Goal: Information Seeking & Learning: Understand process/instructions

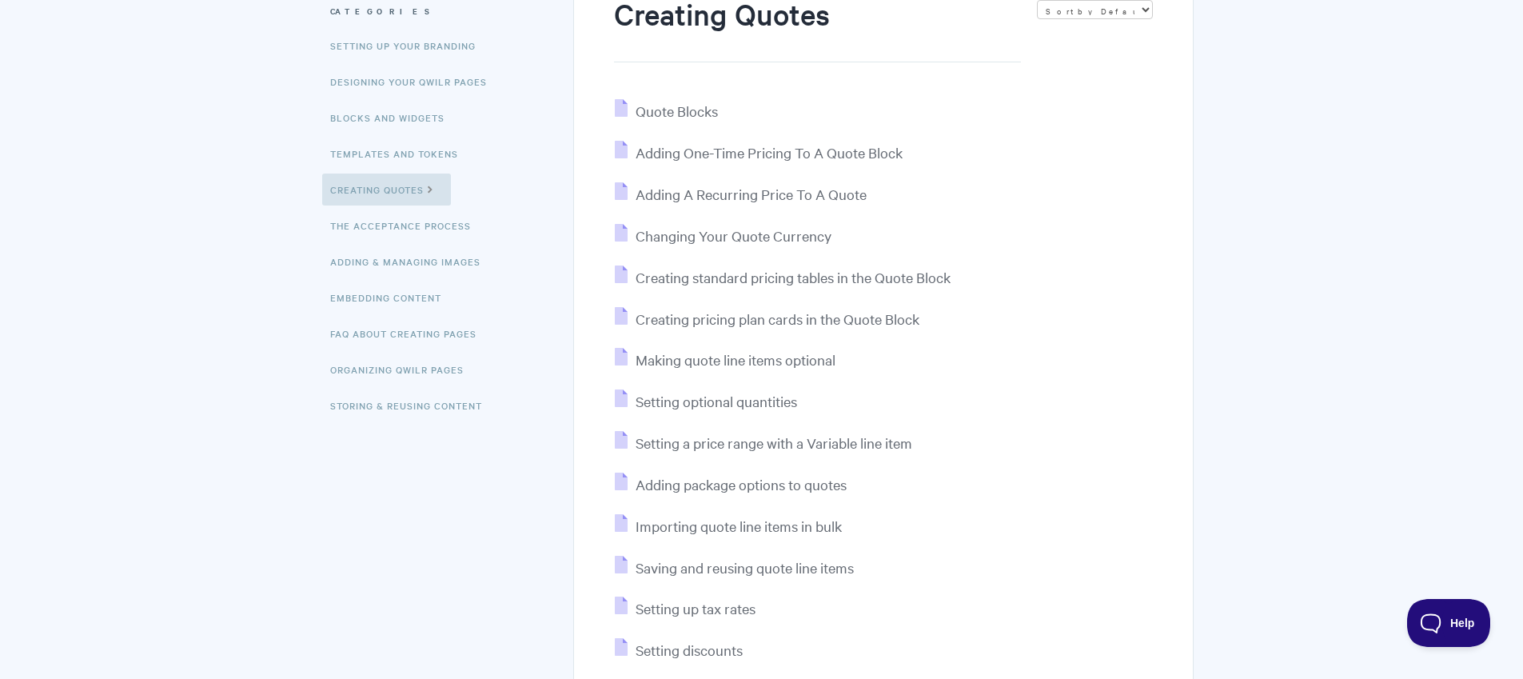
scroll to position [150, 0]
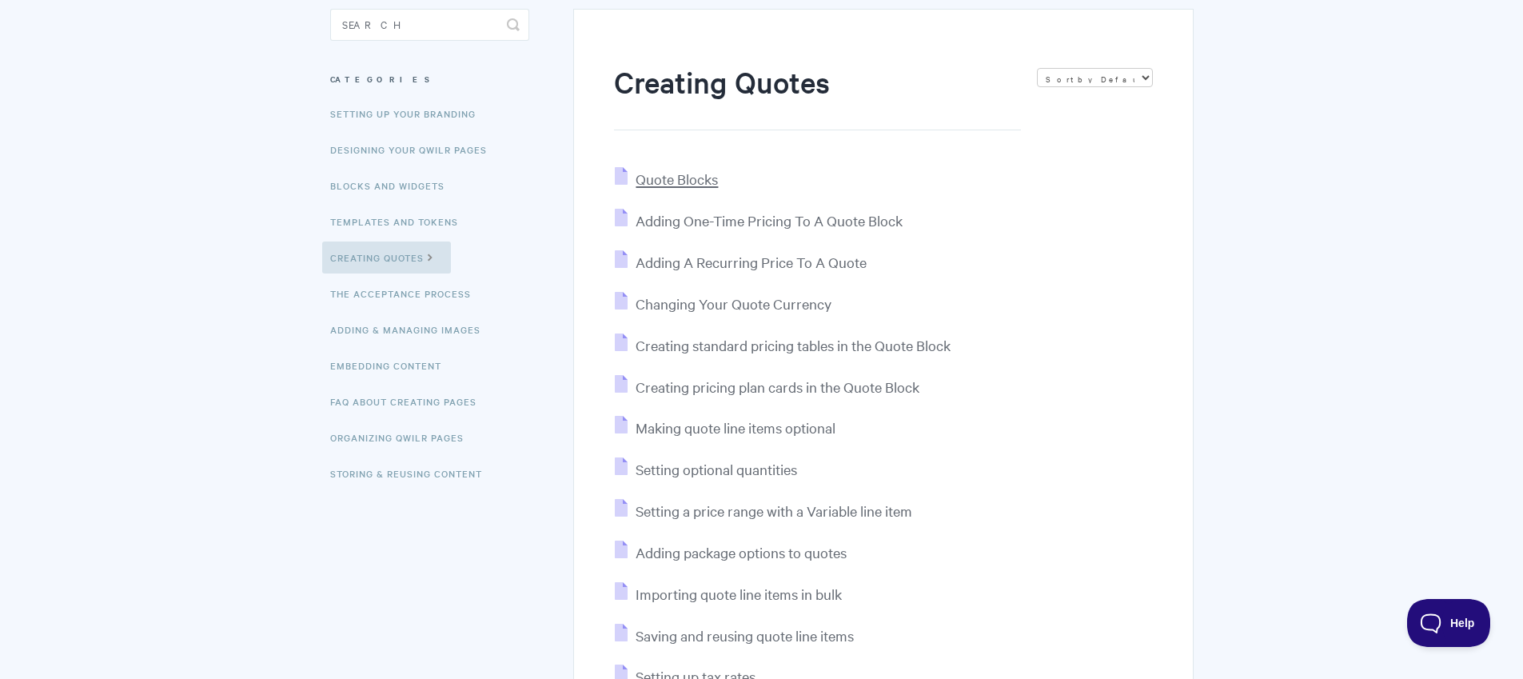
click at [687, 182] on span "Quote Blocks" at bounding box center [677, 179] width 82 height 18
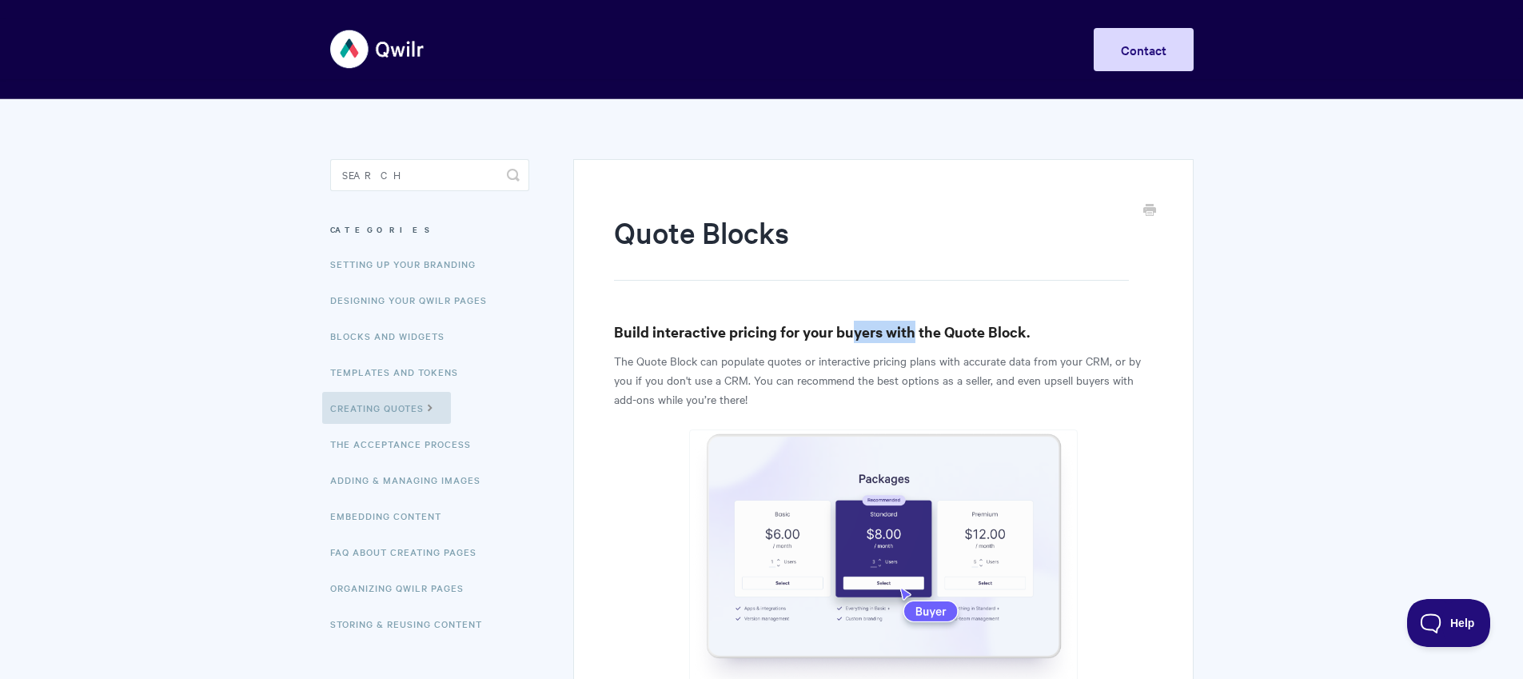
drag, startPoint x: 854, startPoint y: 322, endPoint x: 912, endPoint y: 342, distance: 61.7
click at [912, 342] on h3 "Build interactive pricing for your buyers with the Quote Block." at bounding box center [883, 332] width 538 height 22
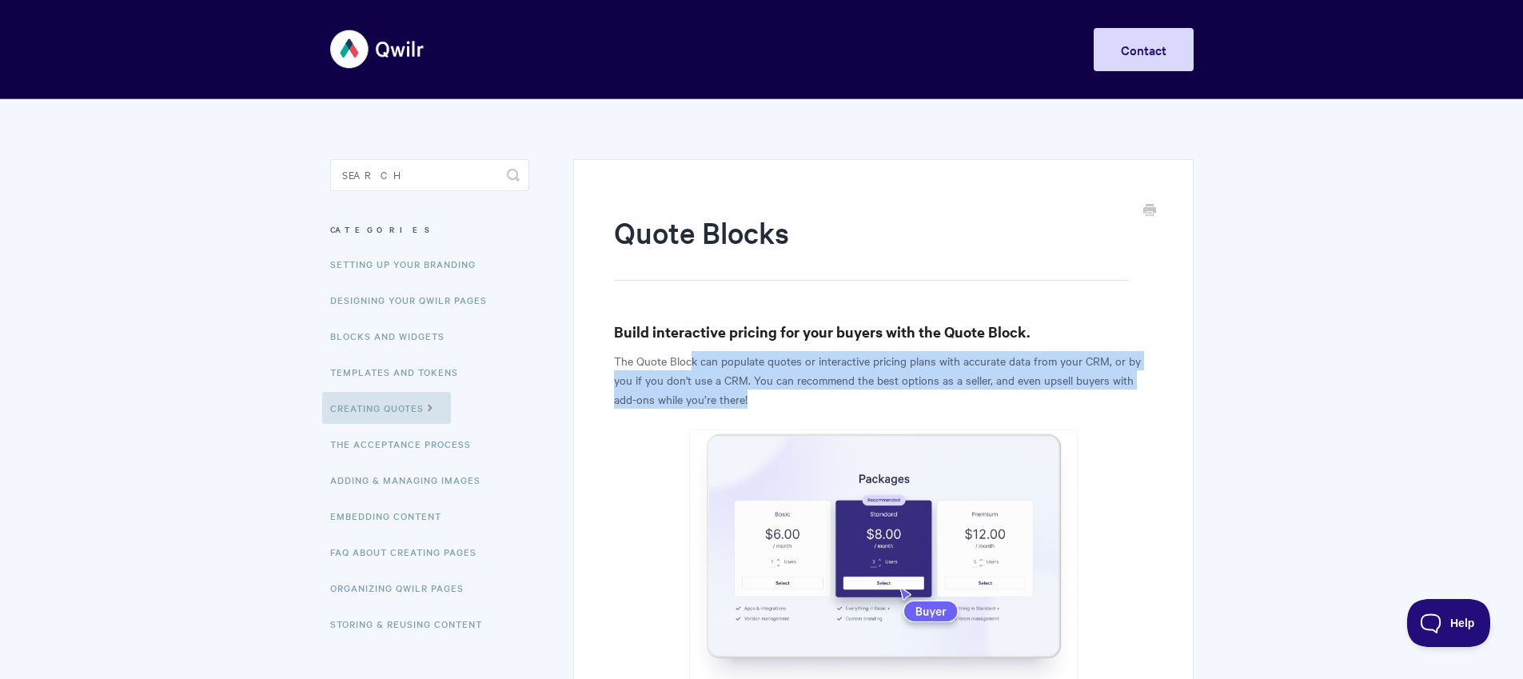
drag, startPoint x: 718, startPoint y: 362, endPoint x: 816, endPoint y: 391, distance: 102.5
click at [816, 391] on p "The Quote Block can populate quotes or interactive pricing plans with accurate …" at bounding box center [883, 380] width 538 height 58
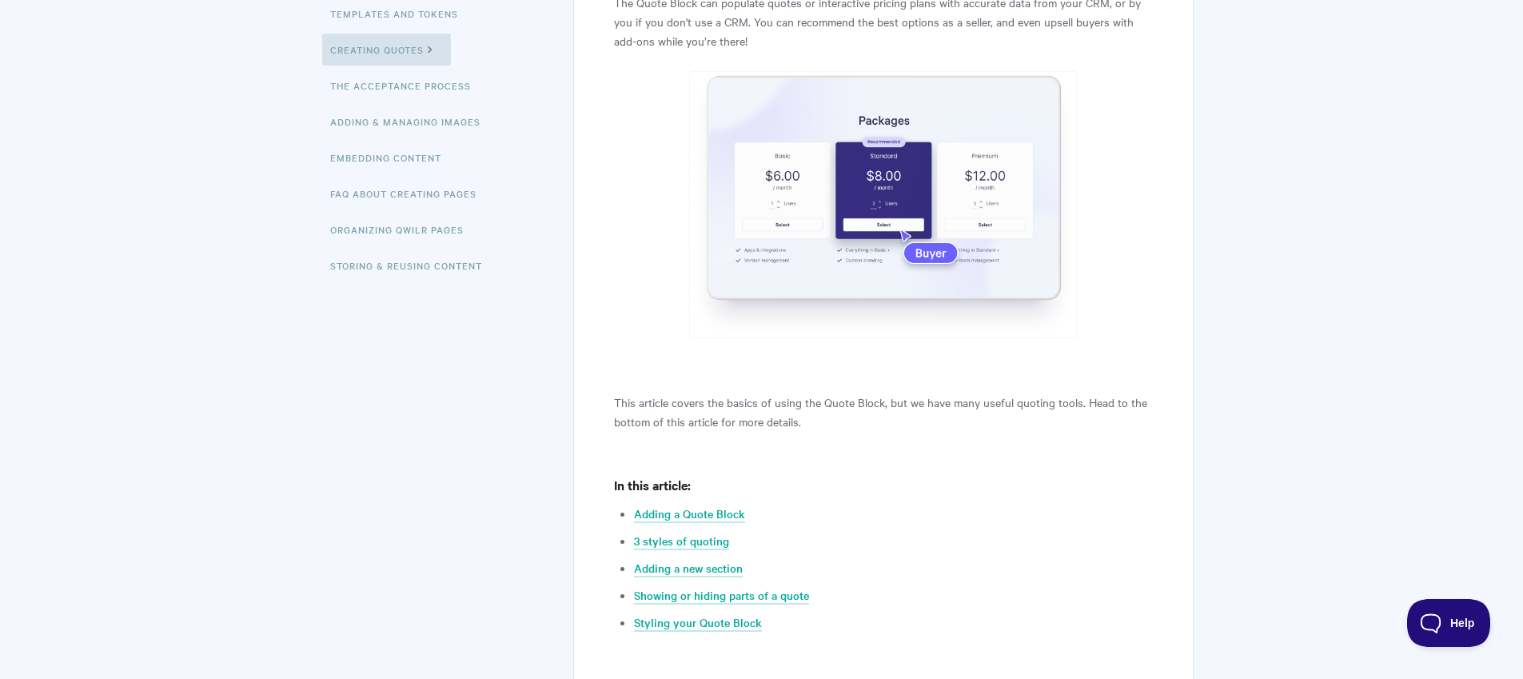
scroll to position [382, 0]
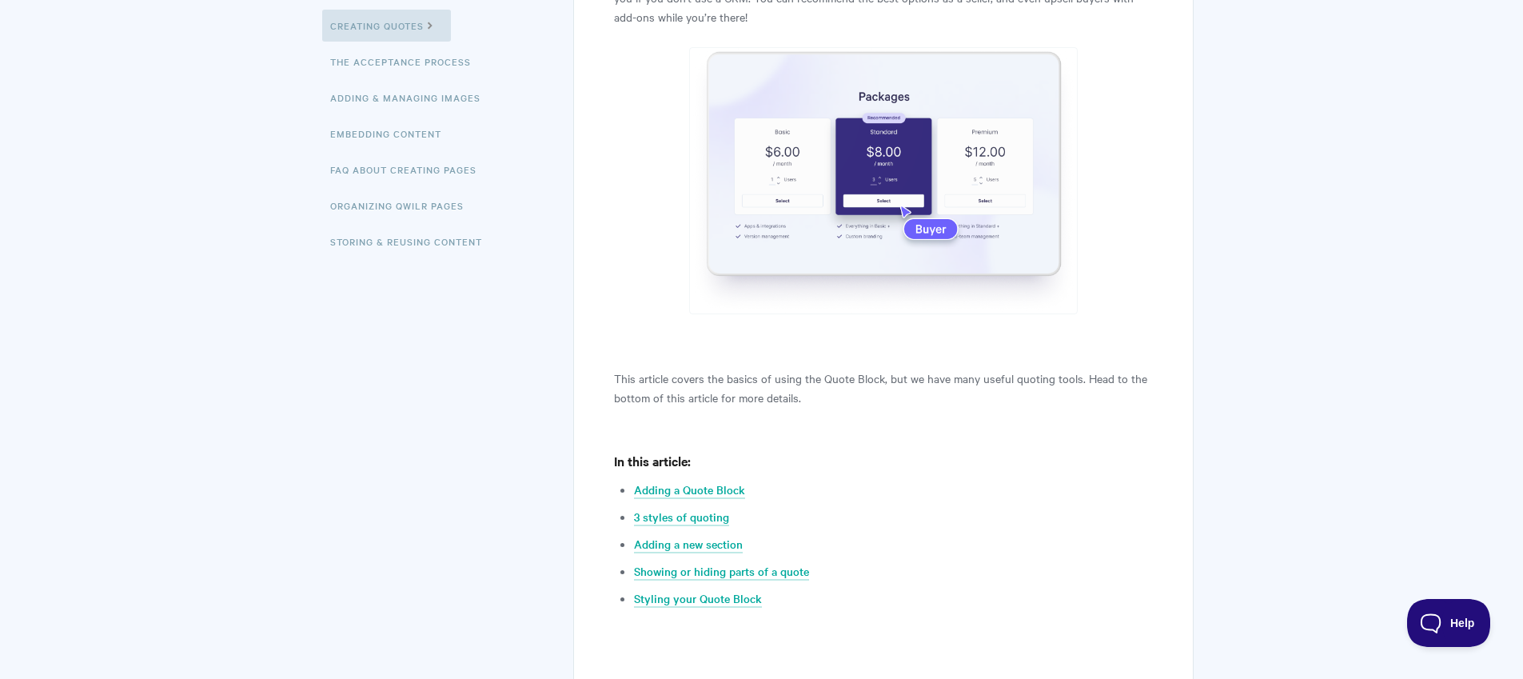
click at [816, 403] on p "This article covers the basics of using the Quote Block, but we have many usefu…" at bounding box center [883, 388] width 538 height 38
